Goal: Information Seeking & Learning: Learn about a topic

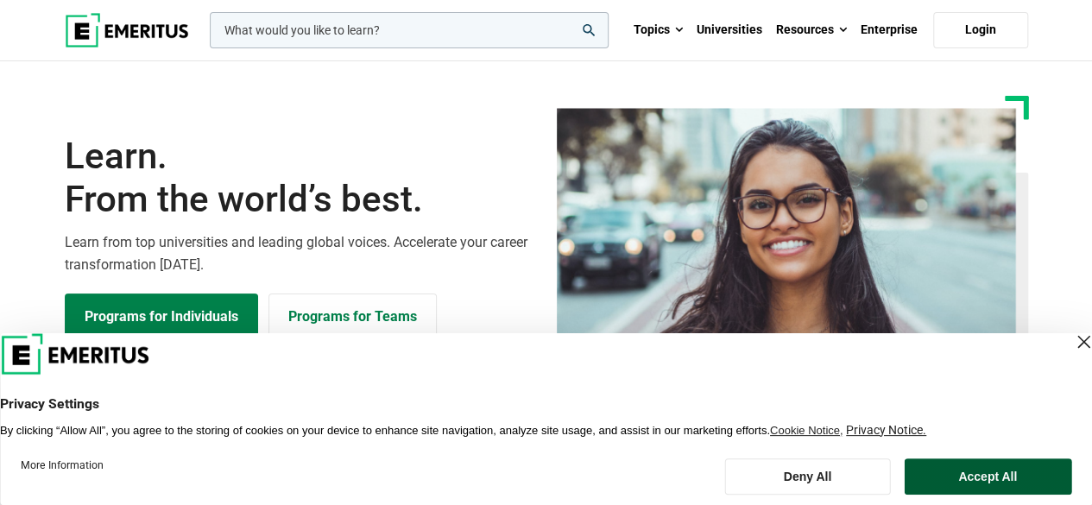
click at [976, 476] on button "Accept All" at bounding box center [988, 477] width 168 height 36
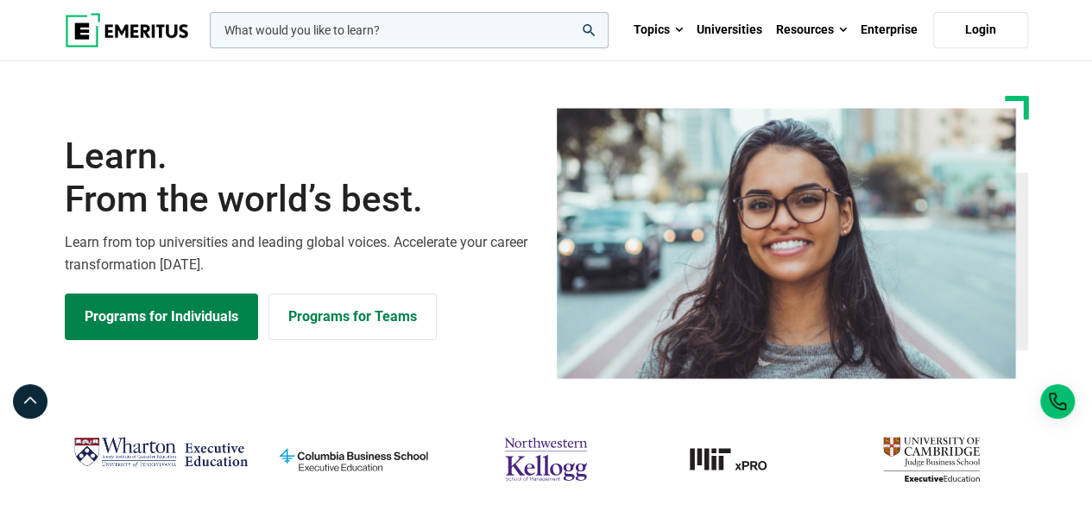
click at [435, 33] on input "woocommerce-product-search-field-0" at bounding box center [409, 30] width 399 height 36
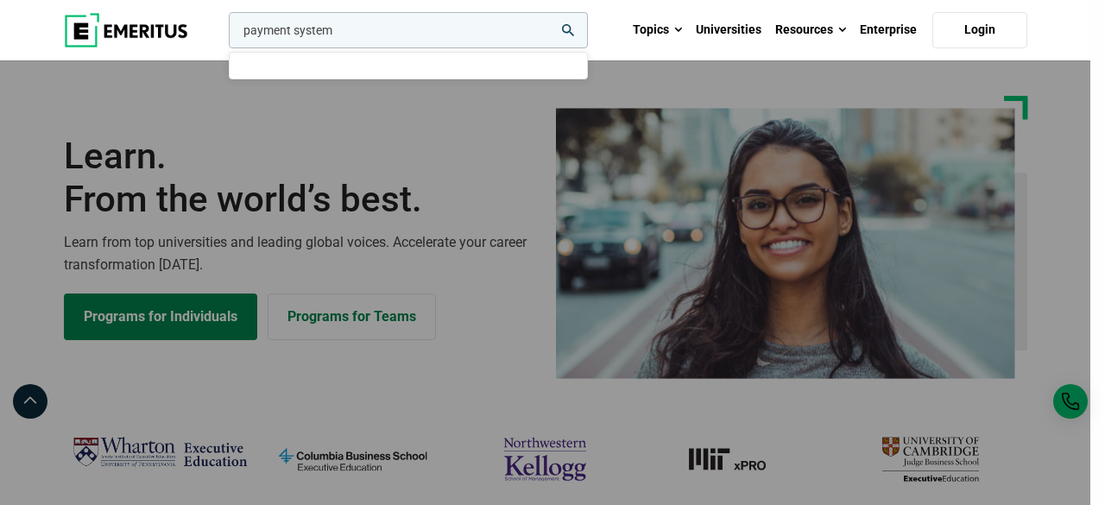
type input "payment system"
click at [225, 35] on button "search" at bounding box center [225, 35] width 0 height 0
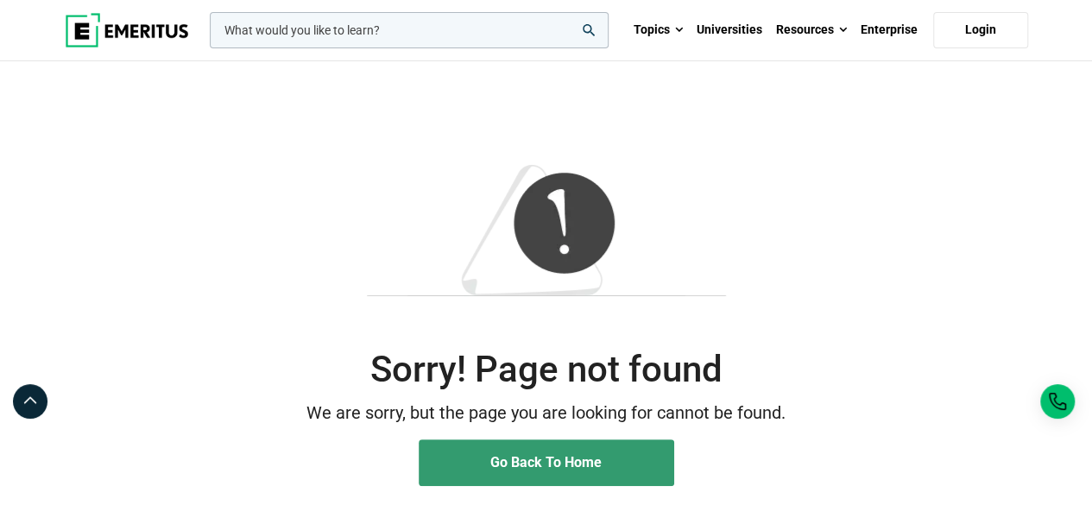
click at [534, 459] on span "Go Back To Home" at bounding box center [545, 462] width 111 height 16
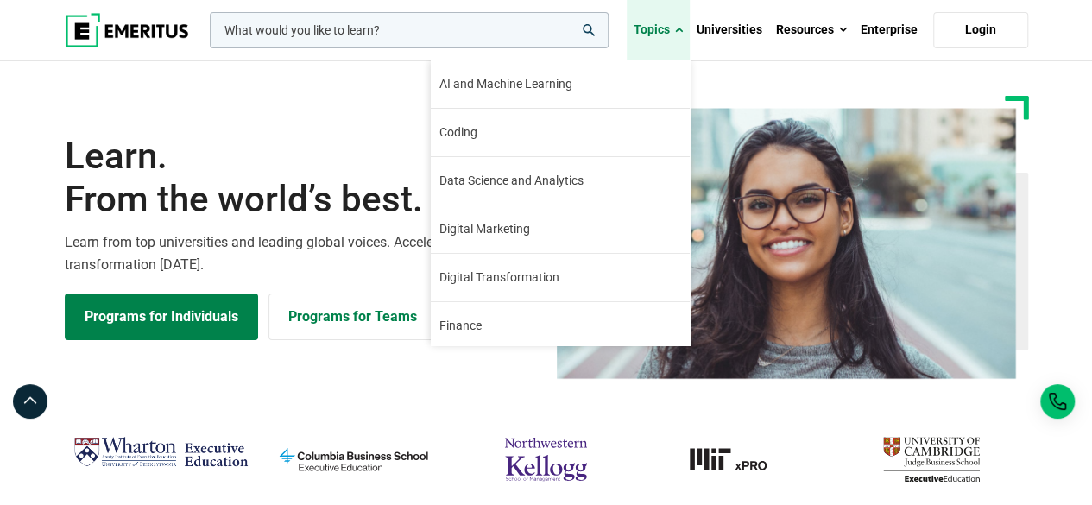
click at [672, 25] on link "Topics" at bounding box center [658, 30] width 63 height 60
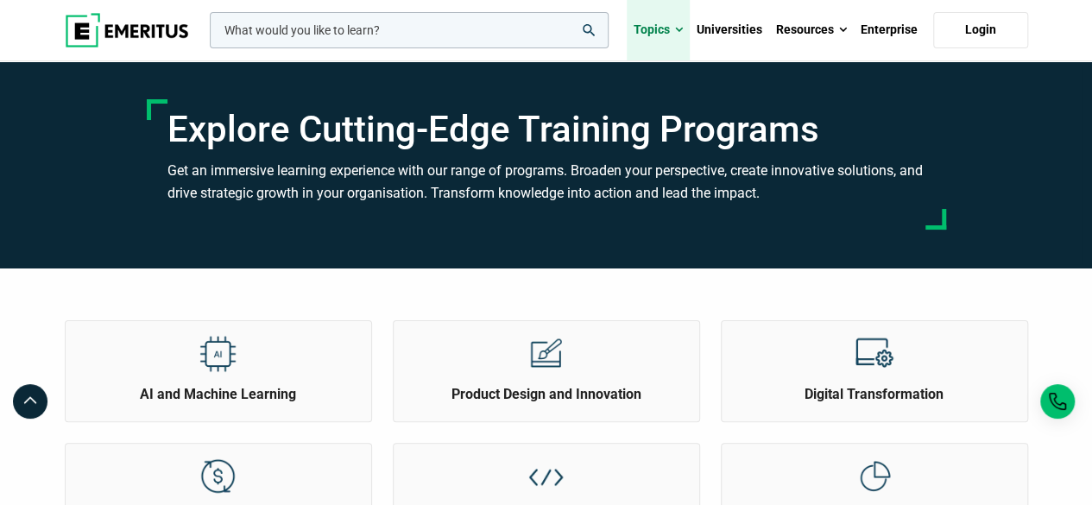
click at [680, 27] on span at bounding box center [679, 30] width 8 height 17
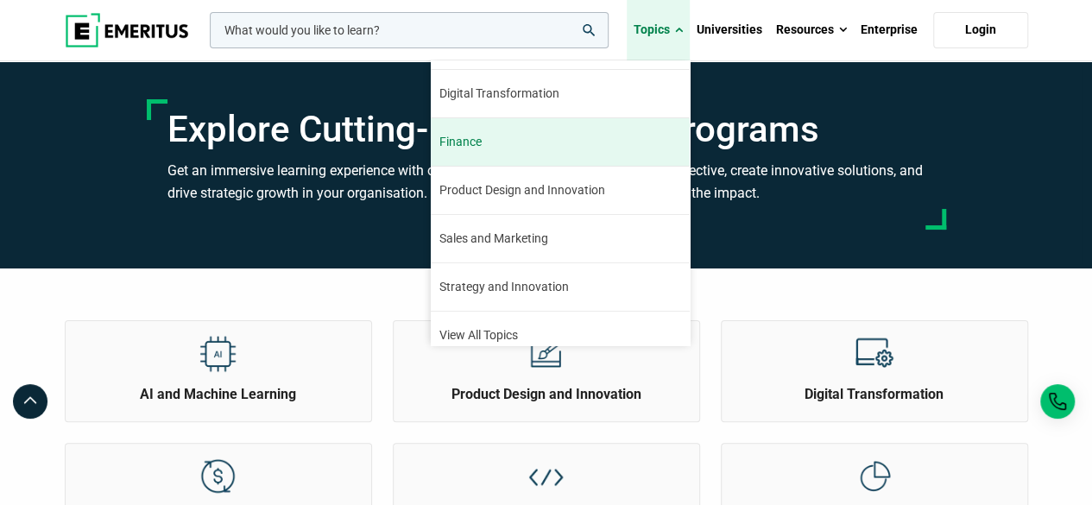
scroll to position [195, 0]
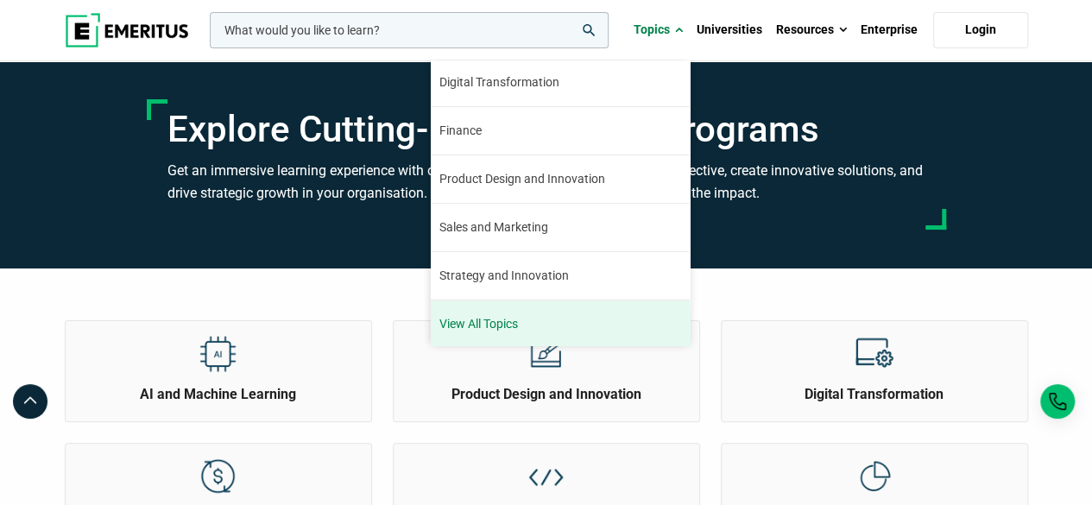
click at [564, 331] on link "View All Topics" at bounding box center [560, 324] width 259 height 47
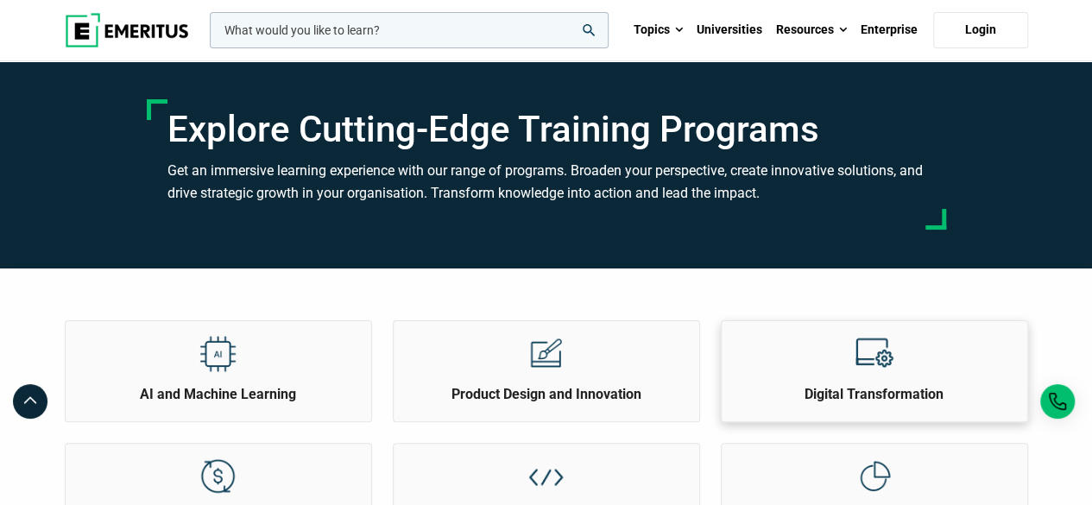
click at [851, 389] on h2 "Digital Transformation" at bounding box center [874, 394] width 297 height 19
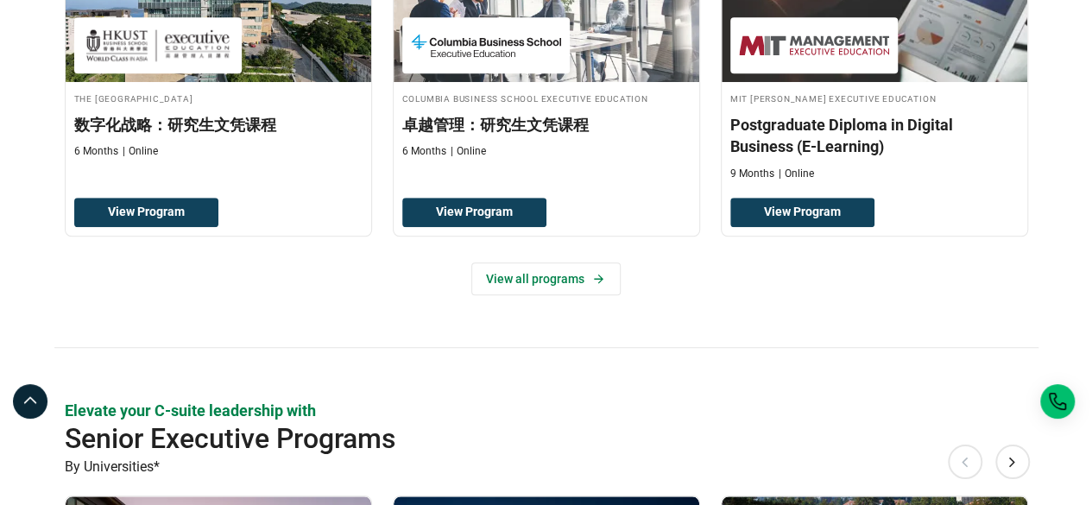
scroll to position [604, 0]
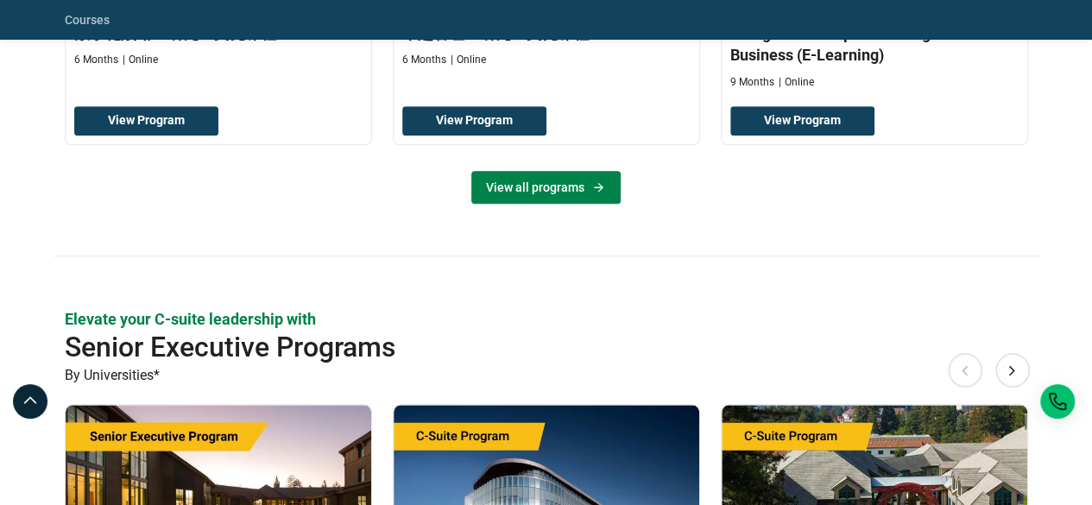
click at [537, 194] on link "View all programs" at bounding box center [545, 187] width 149 height 33
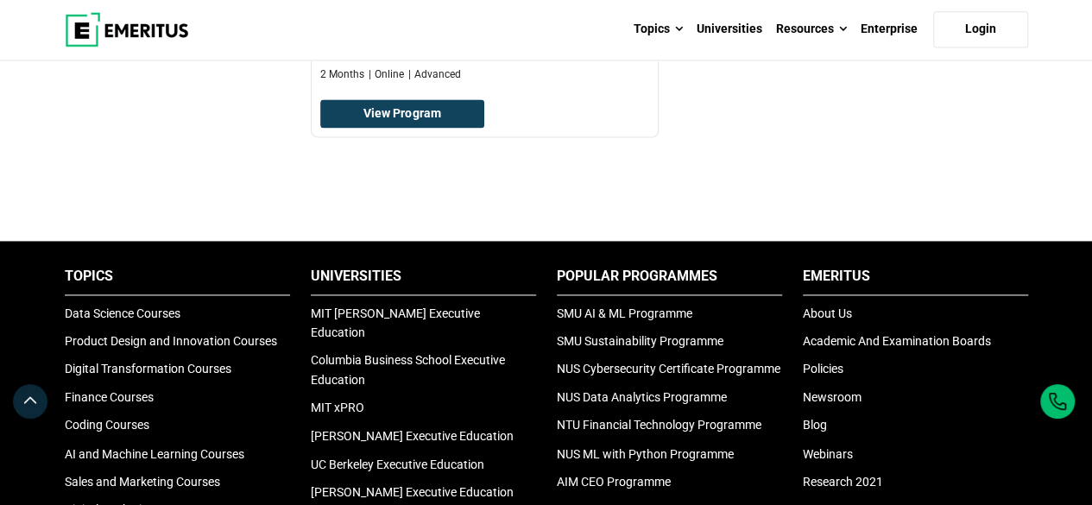
scroll to position [1209, 0]
